Goal: Task Accomplishment & Management: Complete application form

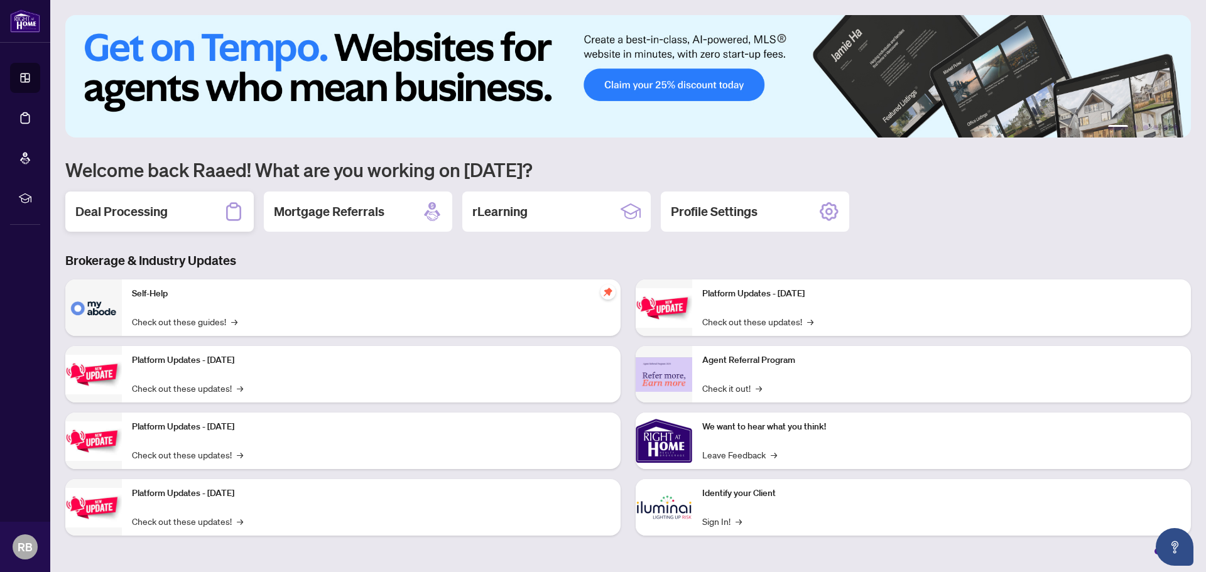
click at [129, 216] on h2 "Deal Processing" at bounding box center [121, 212] width 92 height 18
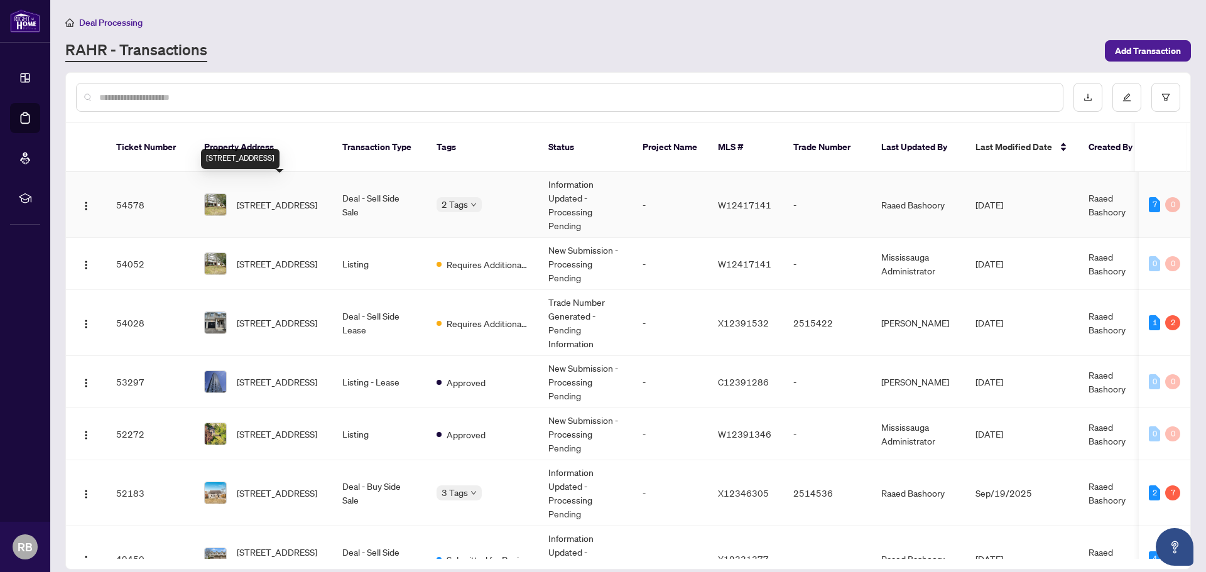
click at [279, 198] on span "[STREET_ADDRESS]" at bounding box center [277, 205] width 80 height 14
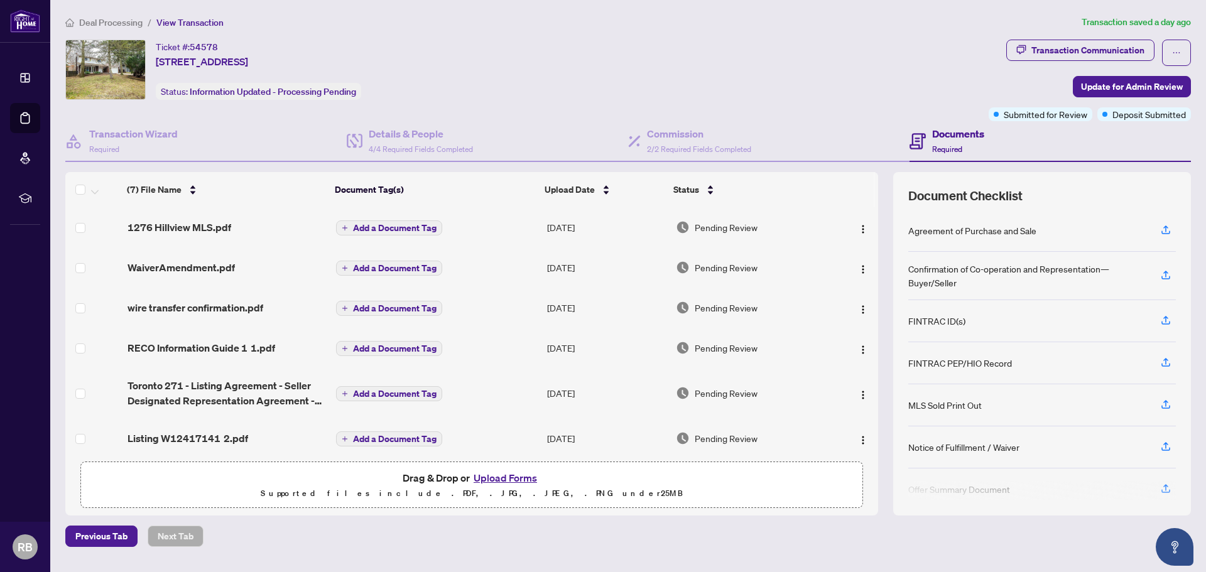
click at [516, 479] on button "Upload Forms" at bounding box center [505, 478] width 71 height 16
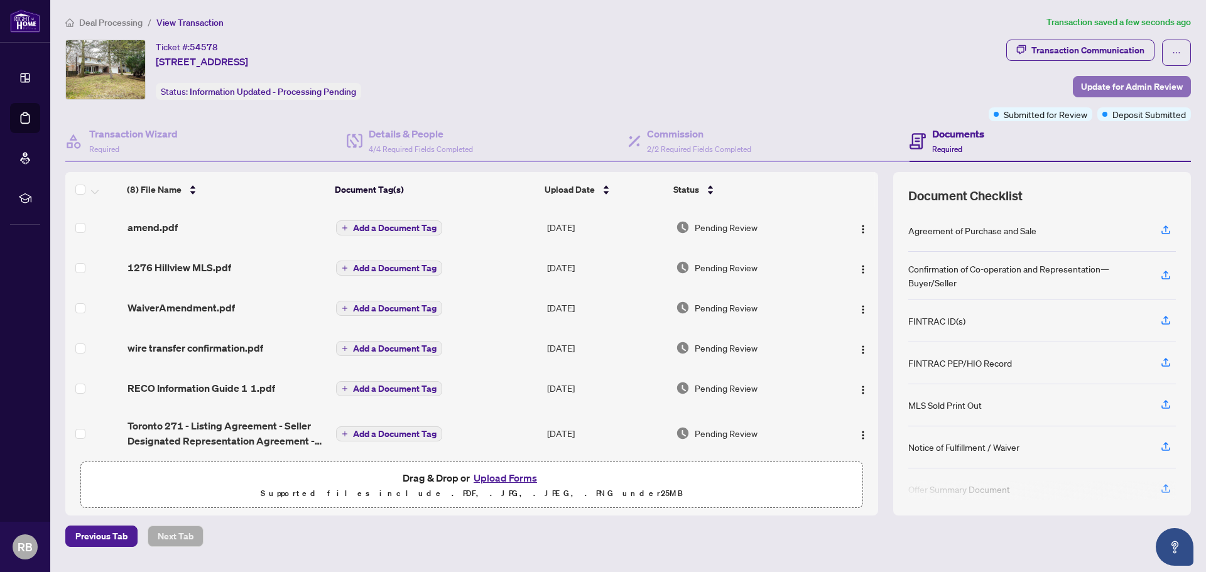
click at [1140, 89] on span "Update for Admin Review" at bounding box center [1132, 87] width 102 height 20
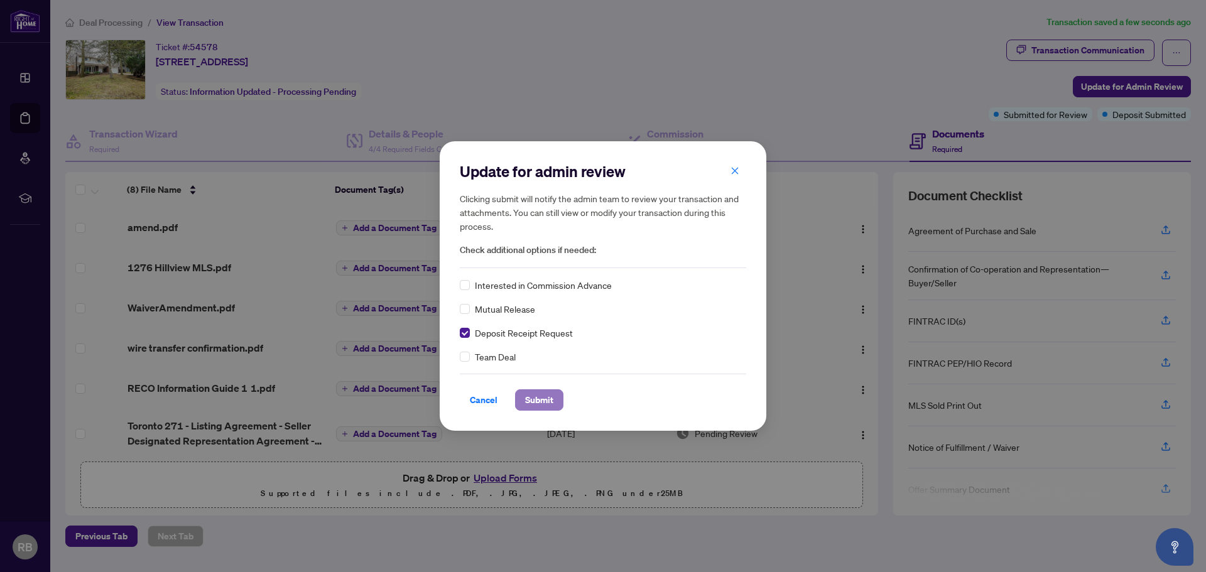
click at [543, 403] on span "Submit" at bounding box center [539, 400] width 28 height 20
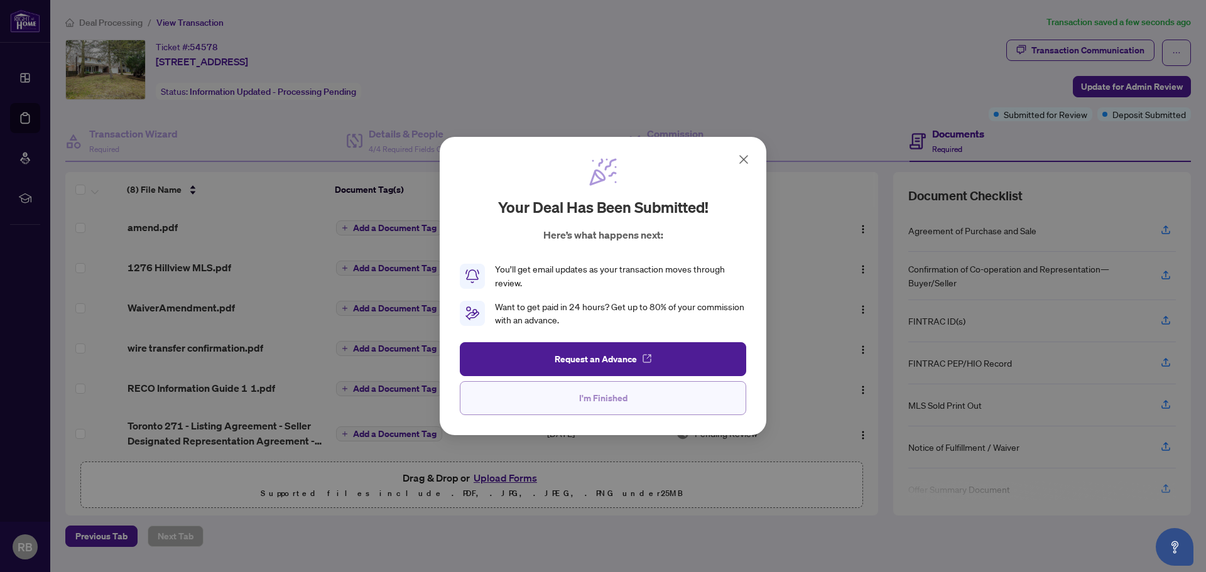
click at [597, 403] on span "I'm Finished" at bounding box center [603, 398] width 48 height 20
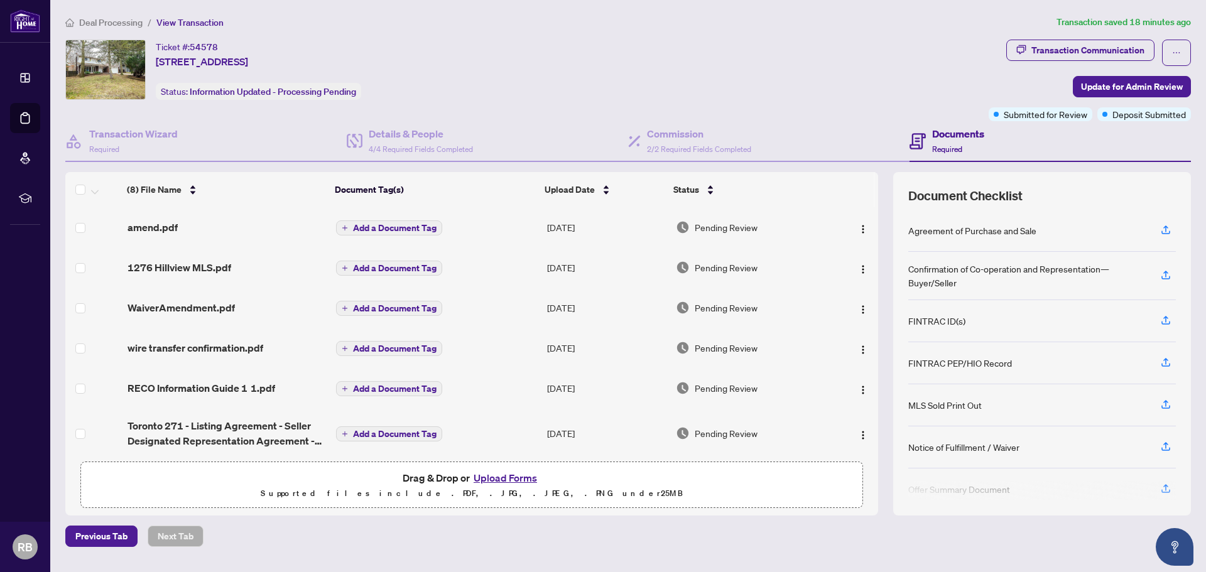
click at [502, 479] on button "Upload Forms" at bounding box center [505, 478] width 71 height 16
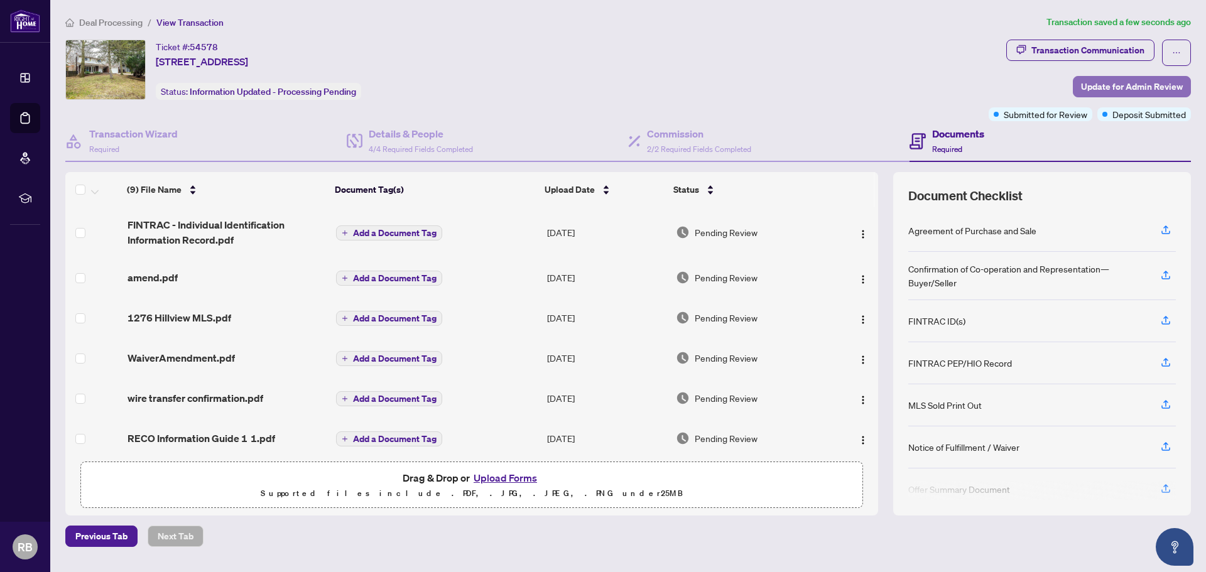
click at [1133, 89] on span "Update for Admin Review" at bounding box center [1132, 87] width 102 height 20
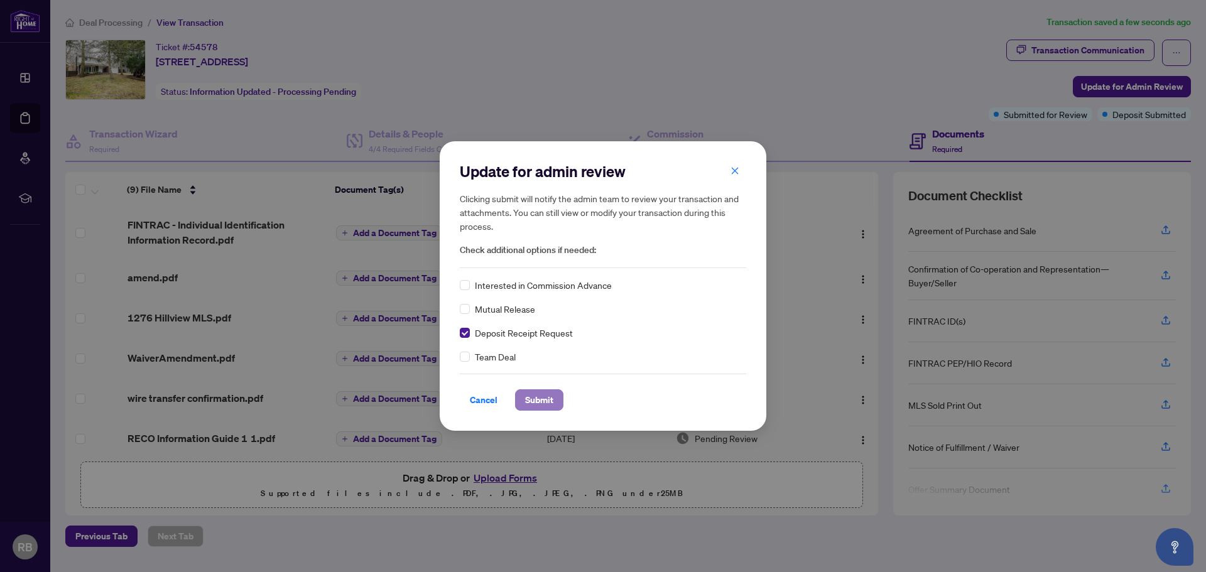
click at [541, 401] on span "Submit" at bounding box center [539, 400] width 28 height 20
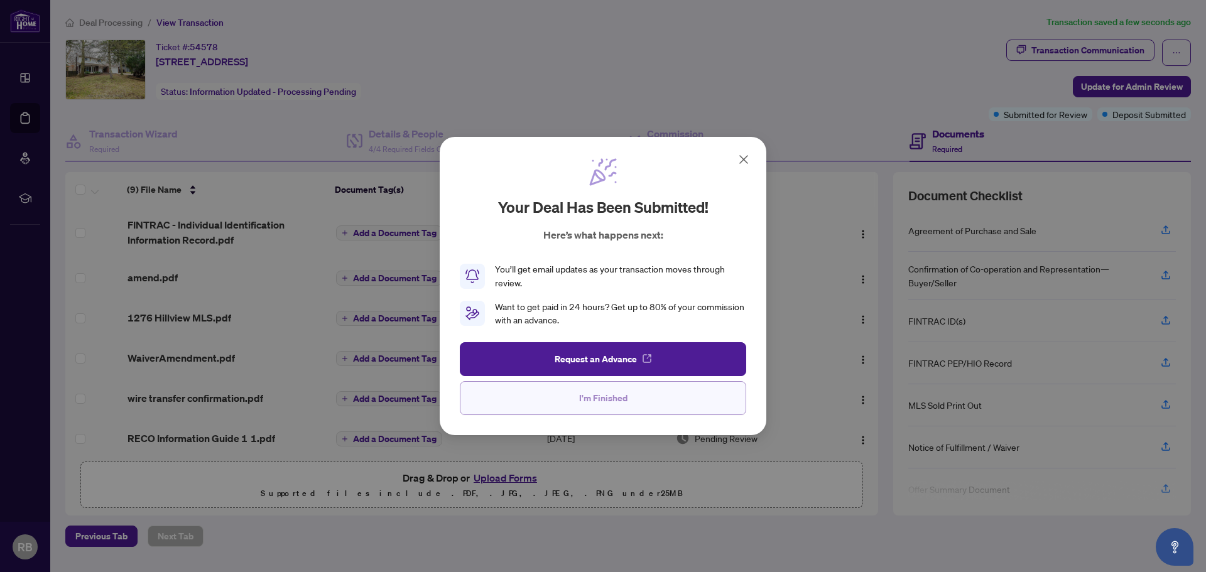
click at [603, 403] on span "I'm Finished" at bounding box center [603, 398] width 48 height 20
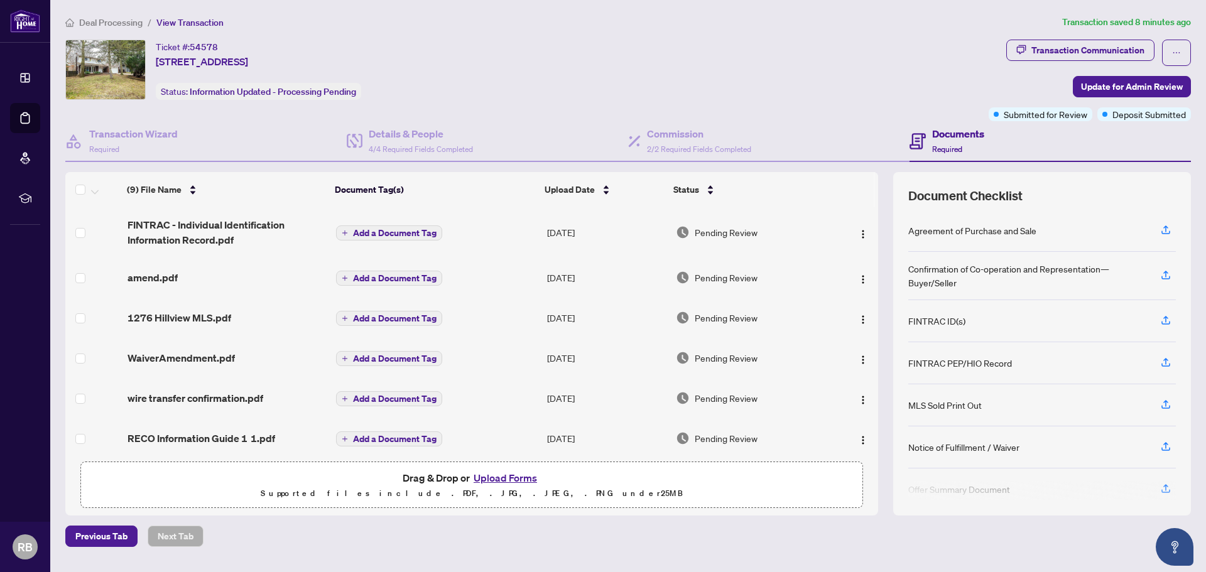
click at [499, 478] on button "Upload Forms" at bounding box center [505, 478] width 71 height 16
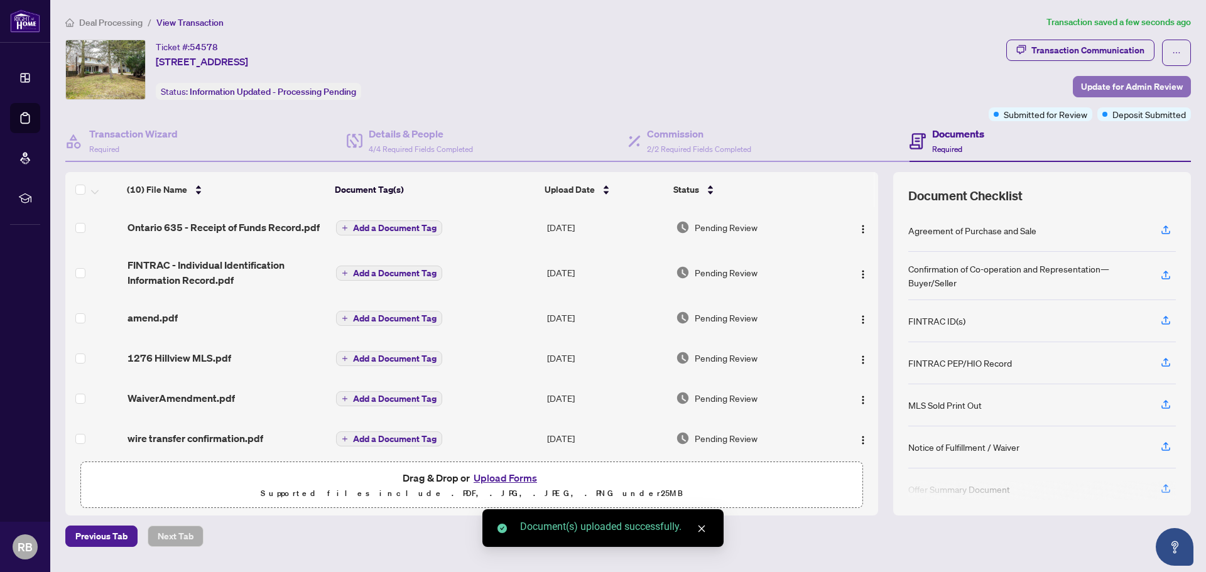
click at [1136, 89] on span "Update for Admin Review" at bounding box center [1132, 87] width 102 height 20
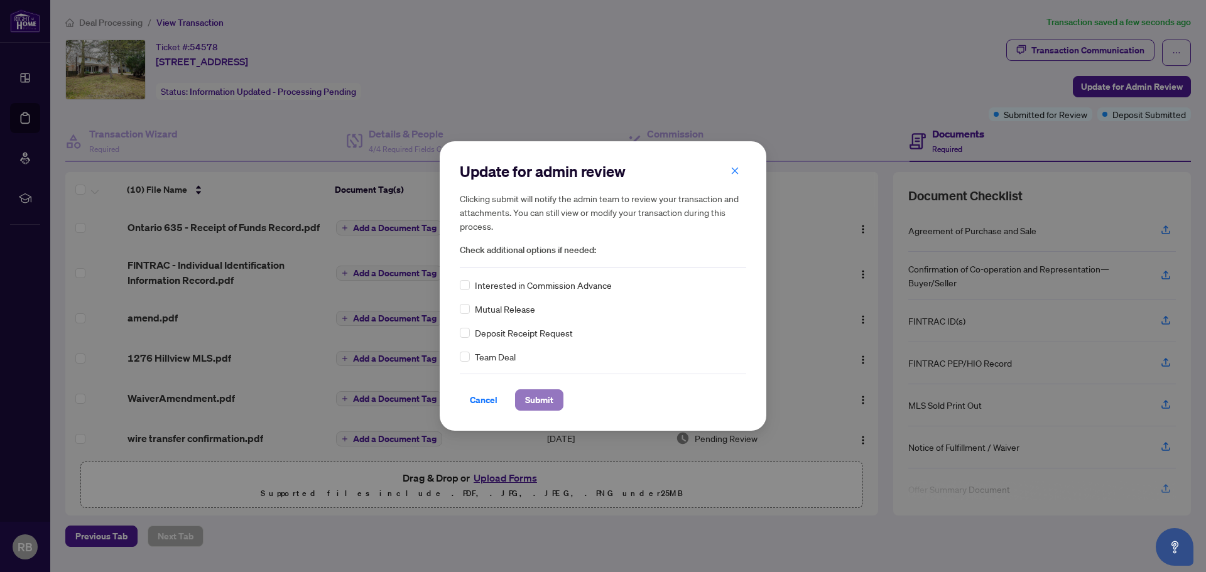
click at [547, 402] on span "Submit" at bounding box center [539, 400] width 28 height 20
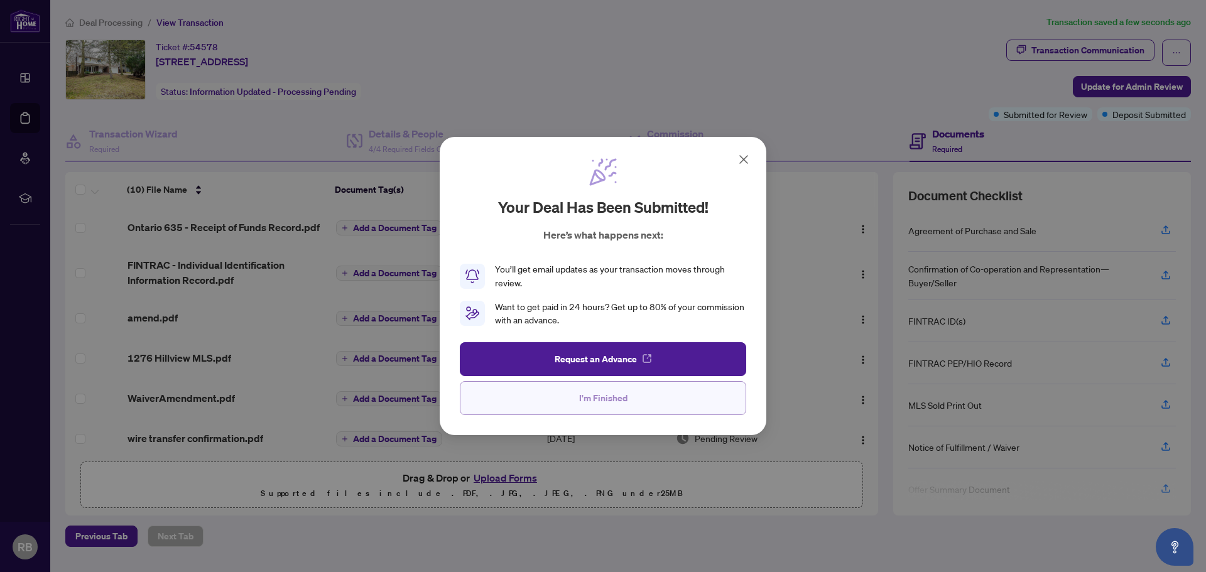
click at [608, 398] on span "I'm Finished" at bounding box center [603, 398] width 48 height 20
